Goal: Transaction & Acquisition: Purchase product/service

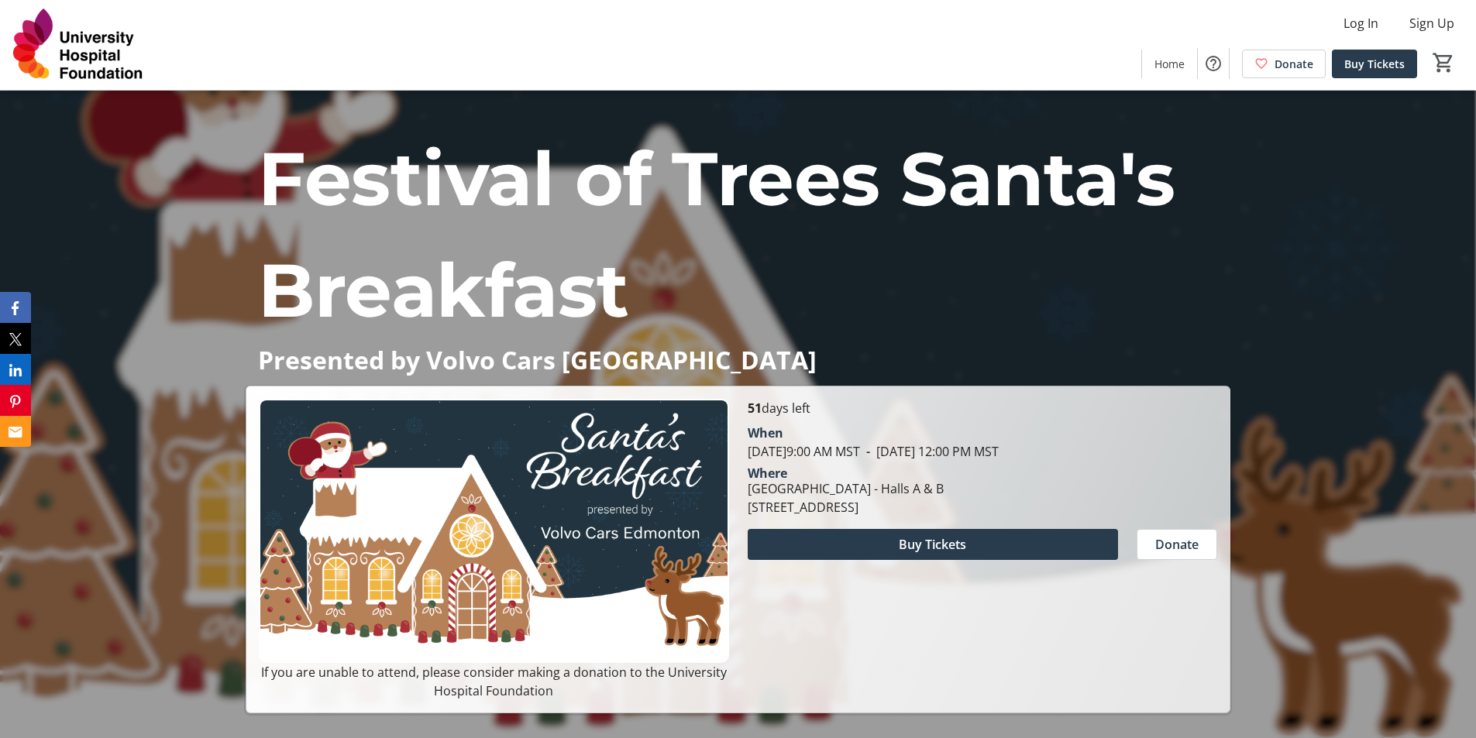
scroll to position [77, 0]
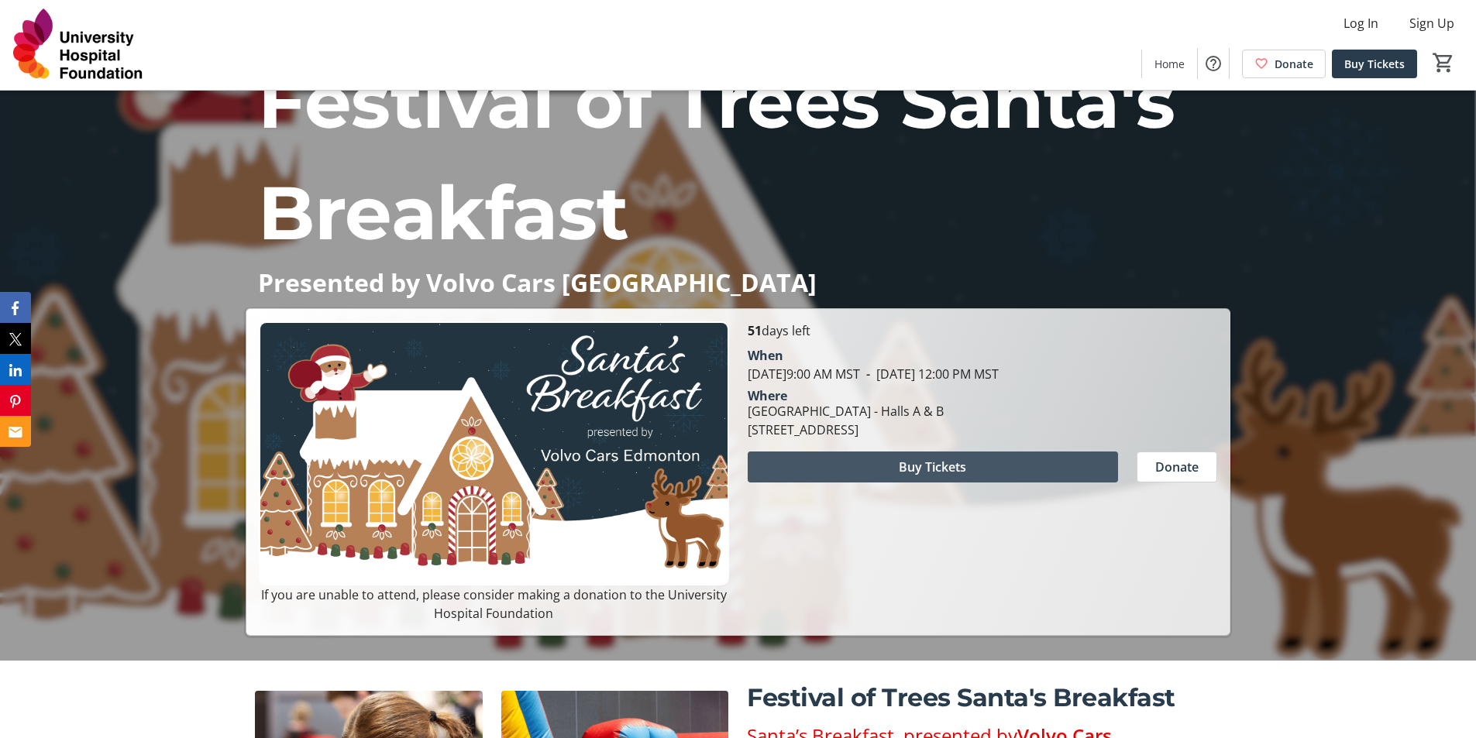
click at [967, 464] on span at bounding box center [933, 467] width 370 height 37
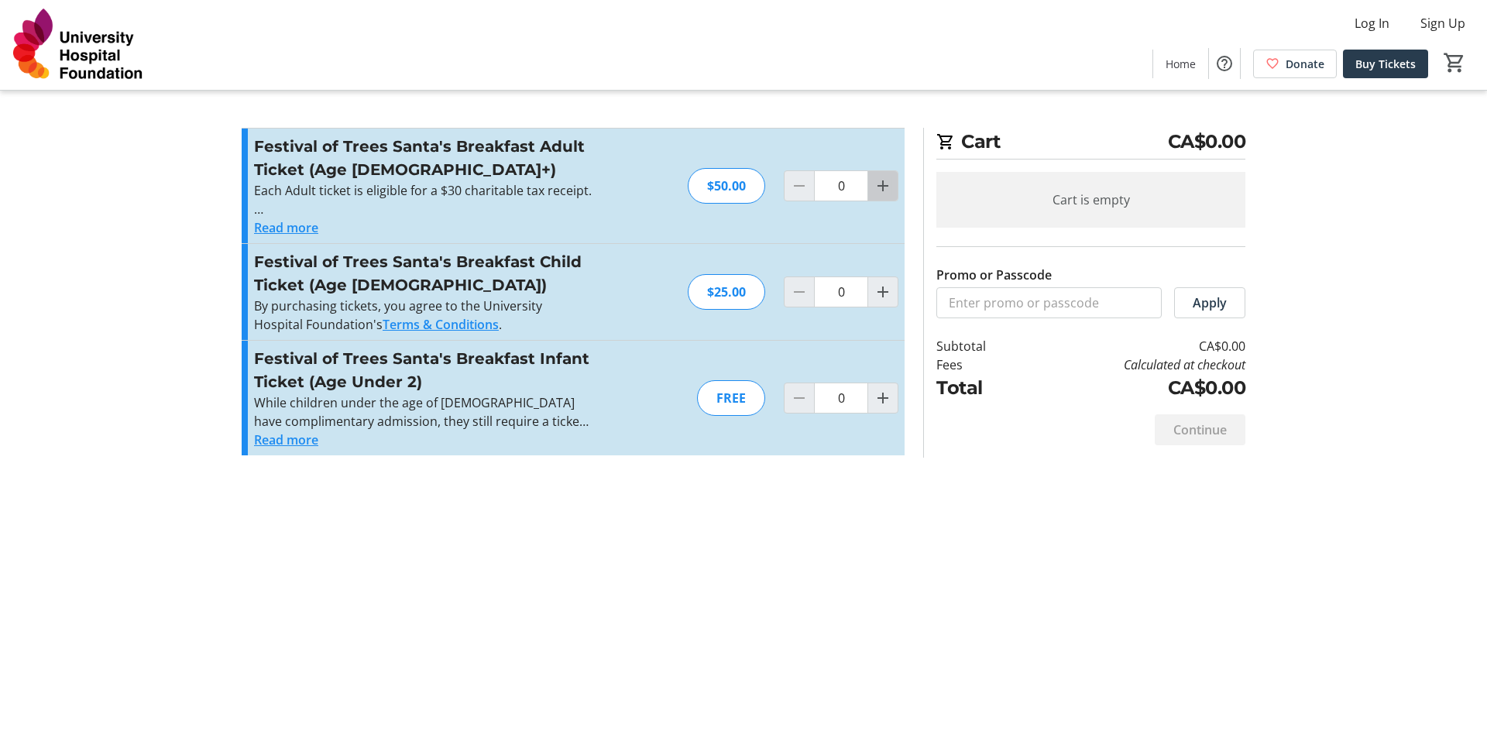
click at [883, 185] on mat-icon "Increment by one" at bounding box center [883, 186] width 19 height 19
type input "2"
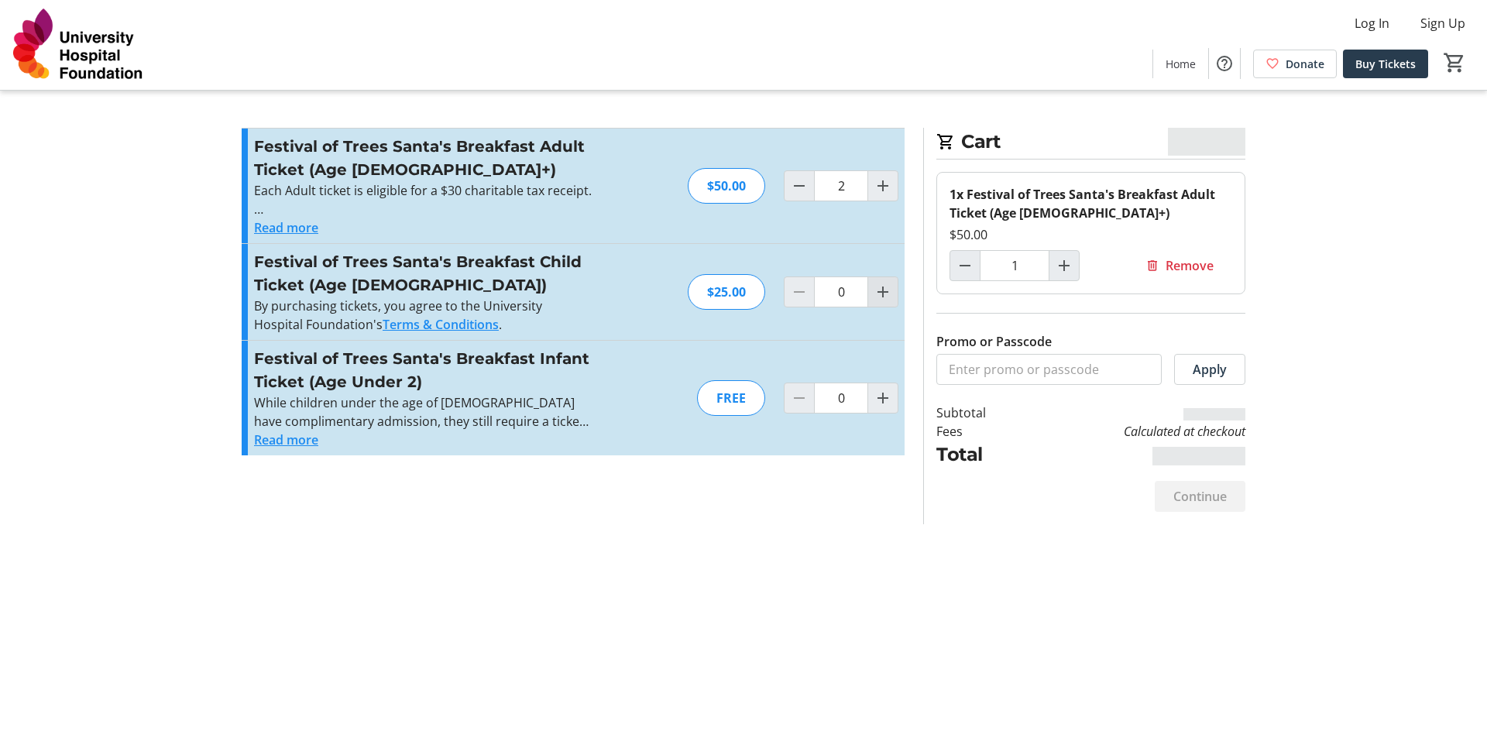
type input "2"
click at [879, 171] on span "Increment by one" at bounding box center [882, 185] width 29 height 29
type input "4"
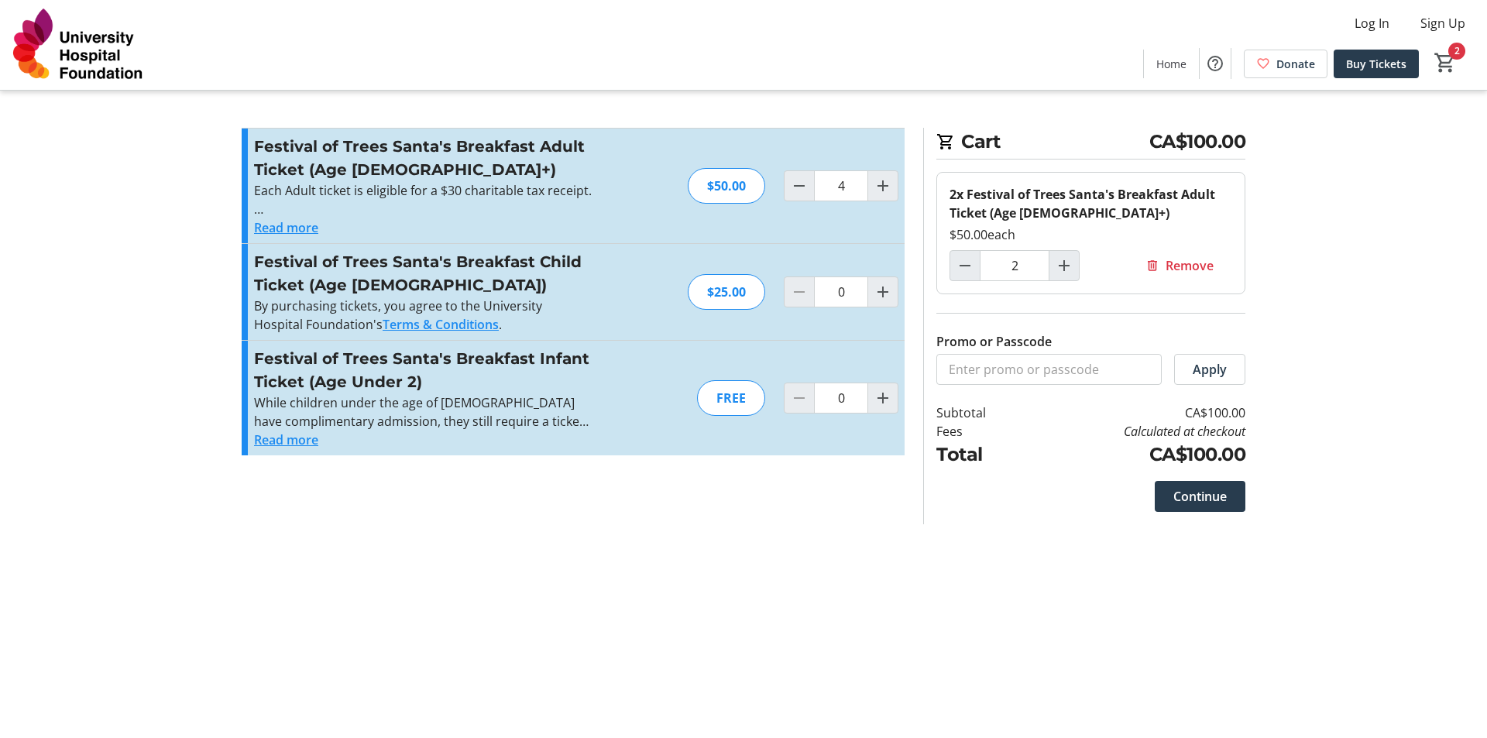
click at [888, 315] on div "Festival of Trees Santa's Breakfast Child Ticket (Age [DEMOGRAPHIC_DATA]) By pu…" at bounding box center [573, 292] width 663 height 96
type input "4"
click at [885, 299] on mat-icon "Increment by one" at bounding box center [883, 292] width 19 height 19
type input "2"
